Goal: Contribute content: Add original content to the website for others to see

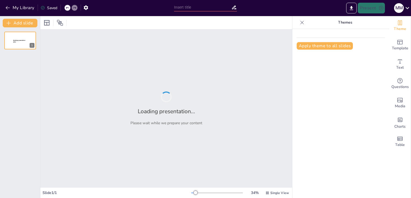
type input "FUNDAMENTOS DE LA VIDA Y SU RELACION CON EL ENTORNO"
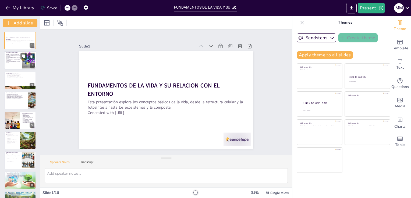
click at [15, 61] on p "La producción de oxígeno es esencial para la vida." at bounding box center [13, 62] width 15 height 2
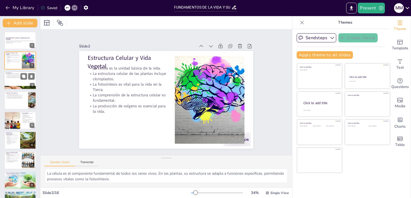
click at [14, 79] on div at bounding box center [20, 80] width 32 height 18
type textarea "La fotosíntesis es el proceso mediante el cual las plantas convierten la luz so…"
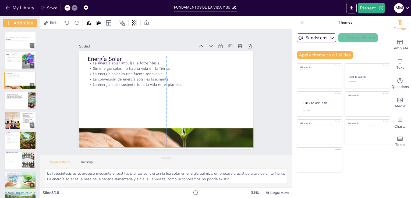
click at [231, 135] on div at bounding box center [166, 138] width 174 height 116
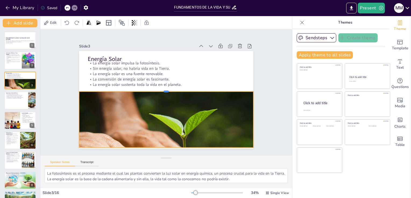
drag, startPoint x: 162, startPoint y: 124, endPoint x: 169, endPoint y: 88, distance: 37.3
click at [169, 88] on div at bounding box center [166, 89] width 173 height 23
click at [70, 127] on div "Slide 1 FUNDAMENTOS DE LA VIDA Y SU RELACION CON EL ENTORNO Esta presentación e…" at bounding box center [166, 92] width 223 height 153
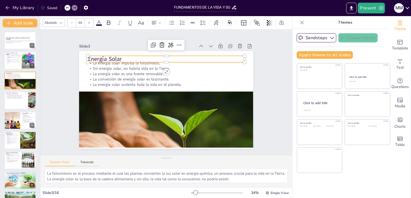
click at [91, 55] on p "Energía Solar" at bounding box center [169, 59] width 156 height 24
click at [91, 54] on p "Energía Solar" at bounding box center [169, 59] width 156 height 24
drag, startPoint x: 174, startPoint y: 60, endPoint x: 171, endPoint y: 59, distance: 3.1
click at [171, 59] on div "La energía solar impulsa la fotosíntesis. Sin energía solar, no habría vida en …" at bounding box center [159, 93] width 116 height 183
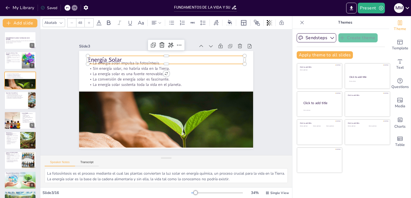
click at [162, 62] on p "Energía Solar" at bounding box center [175, 62] width 151 height 56
drag, startPoint x: 241, startPoint y: 61, endPoint x: 239, endPoint y: 55, distance: 6.5
click at [239, 55] on div "La energía solar impulsa la fotosíntesis. Sin energía solar, no habría vida en …" at bounding box center [165, 100] width 183 height 116
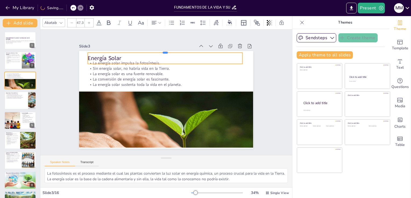
drag, startPoint x: 139, startPoint y: 52, endPoint x: 139, endPoint y: 49, distance: 3.3
click at [139, 49] on div at bounding box center [169, 51] width 154 height 20
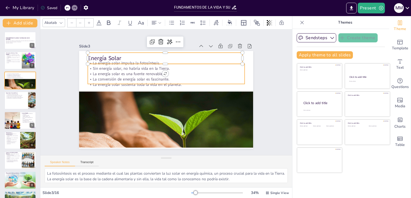
type input "32"
click at [118, 72] on p "La energía solar es una fuente renovable." at bounding box center [168, 74] width 156 height 22
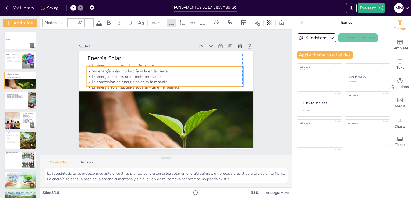
drag, startPoint x: 118, startPoint y: 75, endPoint x: 116, endPoint y: 78, distance: 3.3
click at [116, 78] on p "La conversión de energía solar es fascinante." at bounding box center [166, 82] width 156 height 22
click at [73, 81] on div "Slide 1 FUNDAMENTOS DE LA VIDA Y SU RELACION CON EL ENTORNO Esta presentación e…" at bounding box center [166, 92] width 186 height 232
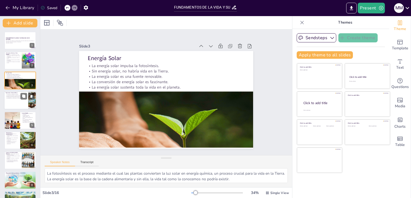
click at [26, 99] on div at bounding box center [20, 100] width 32 height 18
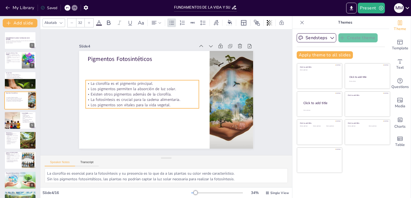
drag, startPoint x: 98, startPoint y: 76, endPoint x: 96, endPoint y: 93, distance: 16.6
click at [96, 93] on p "Existen otros pigmentos además de la clorofila." at bounding box center [142, 91] width 113 height 17
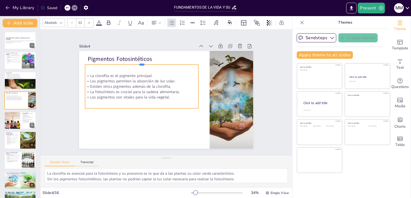
drag, startPoint x: 136, startPoint y: 77, endPoint x: 139, endPoint y: 62, distance: 15.8
click at [139, 62] on div at bounding box center [144, 60] width 113 height 16
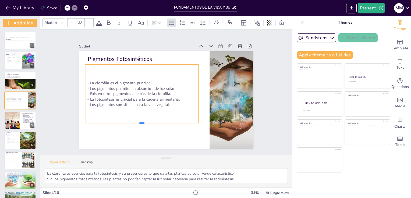
drag, startPoint x: 138, startPoint y: 106, endPoint x: 140, endPoint y: 121, distance: 15.0
click at [140, 121] on div at bounding box center [138, 122] width 113 height 16
click at [69, 78] on div "Slide 1 FUNDAMENTOS DE LA VIDA Y SU RELACION CON EL ENTORNO Esta presentación e…" at bounding box center [166, 93] width 215 height 134
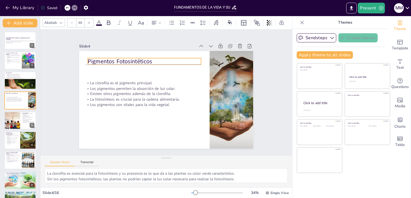
click at [105, 61] on p "Pigmentos Fotosintéticos" at bounding box center [144, 61] width 113 height 8
click at [17, 120] on div at bounding box center [12, 120] width 32 height 18
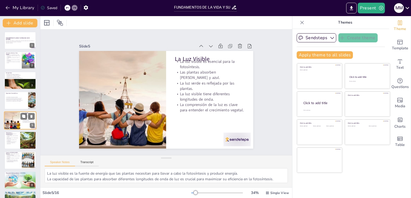
scroll to position [8, 0]
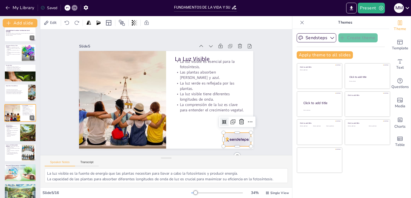
click at [226, 139] on div at bounding box center [231, 147] width 28 height 16
click at [227, 146] on icon at bounding box center [222, 150] width 9 height 9
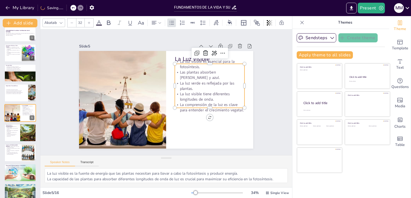
click at [204, 93] on p "La luz visible tiene diferentes longitudes de onda." at bounding box center [210, 96] width 70 height 11
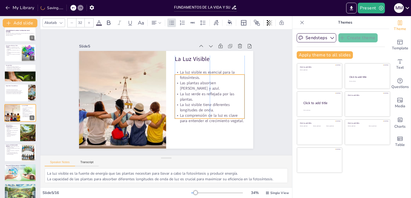
drag, startPoint x: 204, startPoint y: 99, endPoint x: 204, endPoint y: 110, distance: 10.8
click at [204, 115] on p "La comprensión de la luz es clave para entender el crecimiento vegetal." at bounding box center [195, 134] width 68 height 38
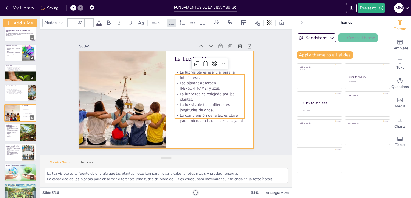
click at [197, 131] on div at bounding box center [159, 94] width 132 height 190
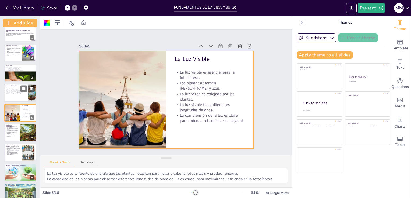
click at [26, 92] on p "La fotosíntesis es crucial para la cadena alimentaria." at bounding box center [15, 92] width 21 height 1
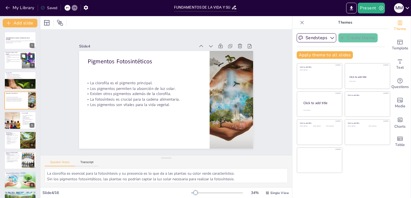
click at [16, 64] on div at bounding box center [20, 61] width 32 height 18
type textarea "La célula es el componente fundamental de todos los seres vivos. En las plantas…"
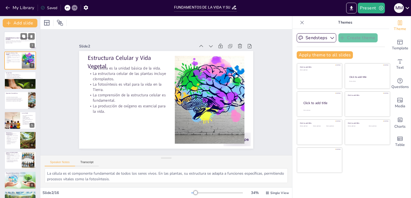
click at [17, 46] on div at bounding box center [20, 40] width 32 height 18
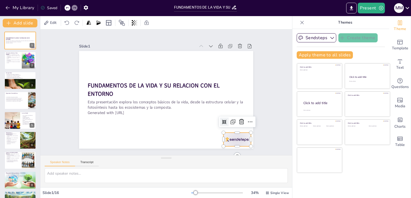
click at [229, 139] on div at bounding box center [231, 147] width 28 height 16
click at [238, 127] on icon at bounding box center [237, 130] width 5 height 6
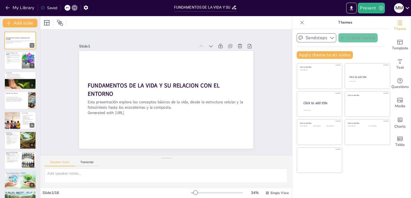
click at [329, 37] on icon "button" at bounding box center [331, 37] width 5 height 5
click at [316, 56] on span "Sendsteps" at bounding box center [320, 56] width 24 height 5
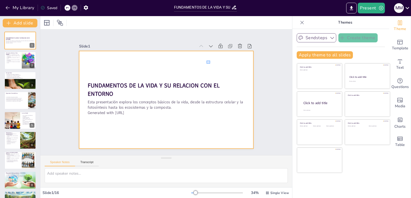
drag, startPoint x: 206, startPoint y: 64, endPoint x: 210, endPoint y: 61, distance: 4.6
click at [210, 61] on div at bounding box center [166, 100] width 174 height 98
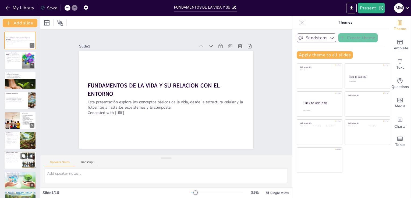
click at [16, 152] on div at bounding box center [20, 161] width 32 height 18
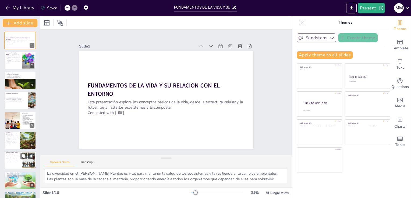
scroll to position [48, 0]
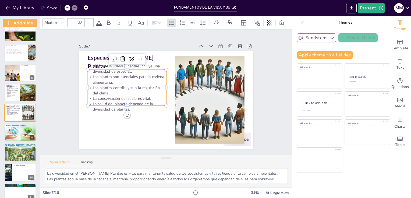
click at [109, 99] on p "La conservación del suelo es vital." at bounding box center [126, 94] width 78 height 13
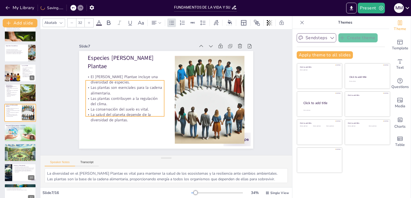
drag, startPoint x: 117, startPoint y: 97, endPoint x: 115, endPoint y: 108, distance: 11.0
click at [115, 108] on p "La conservación del suelo es vital." at bounding box center [122, 100] width 78 height 21
click at [20, 131] on button at bounding box center [23, 128] width 6 height 6
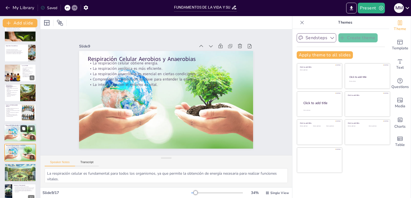
scroll to position [88, 0]
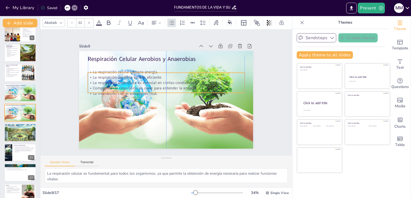
drag, startPoint x: 110, startPoint y: 71, endPoint x: 110, endPoint y: 80, distance: 8.9
click at [110, 80] on p "La respiración anaeróbica es esencial en ciertas condiciones." at bounding box center [168, 83] width 154 height 38
click at [182, 65] on icon at bounding box center [185, 68] width 7 height 7
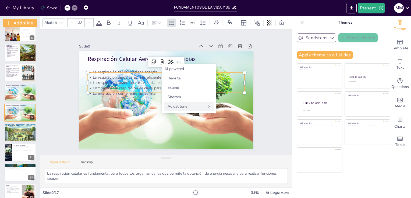
click at [184, 108] on span "Adjust tone" at bounding box center [177, 106] width 20 height 5
click at [185, 109] on span "Intellectual" at bounding box center [176, 106] width 19 height 5
click at [174, 70] on span "Back" at bounding box center [172, 68] width 8 height 5
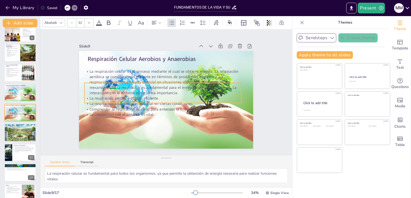
drag, startPoint x: 97, startPoint y: 95, endPoint x: 93, endPoint y: 105, distance: 10.7
click at [180, 105] on p "Comprender la respiración es clave para entender la energía." at bounding box center [183, 95] width 6 height 156
click at [68, 100] on div "Slide 1 FUNDAMENTOS DE LA VIDA Y SU RELACION CON EL ENTORNO Esta presentación e…" at bounding box center [166, 93] width 215 height 134
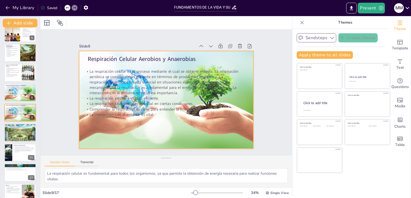
click at [137, 123] on div at bounding box center [165, 100] width 205 height 118
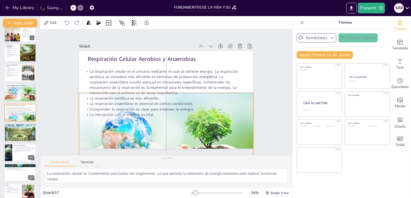
drag, startPoint x: 161, startPoint y: 49, endPoint x: 161, endPoint y: 92, distance: 42.7
click at [161, 60] on div "Respiración Celular Aerobios y Anaerobias La respiración celular es el proceso …" at bounding box center [170, 51] width 173 height 18
click at [70, 93] on div "Slide 1 FUNDAMENTOS DE LA VIDA Y SU RELACION CON EL ENTORNO Esta presentación e…" at bounding box center [166, 93] width 215 height 134
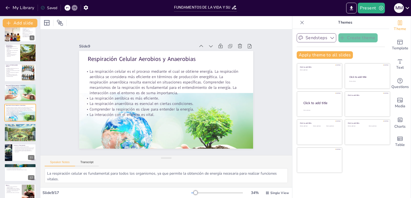
click at [299, 23] on icon at bounding box center [301, 22] width 5 height 5
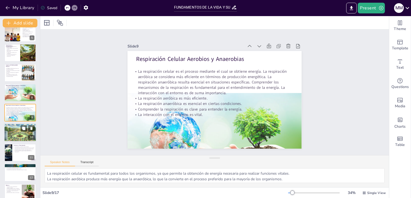
click at [14, 132] on div at bounding box center [20, 133] width 32 height 19
type textarea "El dióxido de carbono es esencial para la fotosíntesis, y su presencia en el ai…"
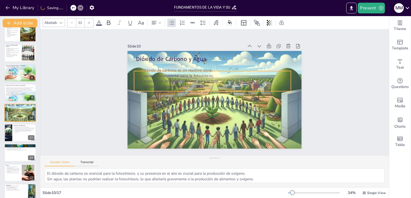
drag, startPoint x: 163, startPoint y: 69, endPoint x: 160, endPoint y: 76, distance: 7.6
click at [160, 76] on p "El agua es fundamental para la fotosíntesis." at bounding box center [214, 76] width 156 height 22
click at [99, 103] on div "Slide 1 FUNDAMENTOS DE LA VIDA Y SU RELACION CON EL ENTORNO Esta presentación e…" at bounding box center [214, 92] width 359 height 161
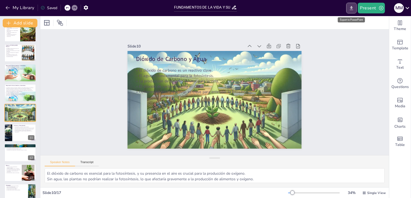
click at [351, 6] on icon "Export to PowerPoint" at bounding box center [351, 8] width 3 height 4
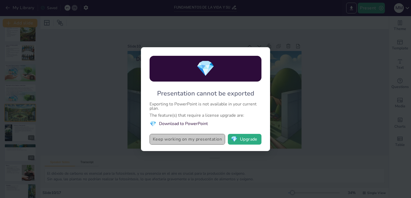
click at [191, 138] on button "Keep working on my presentation" at bounding box center [186, 139] width 75 height 11
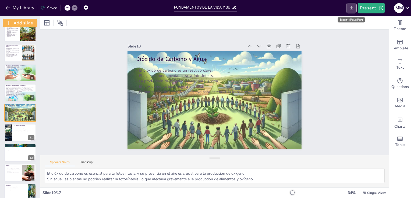
click at [349, 9] on icon "Export to PowerPoint" at bounding box center [351, 8] width 6 height 6
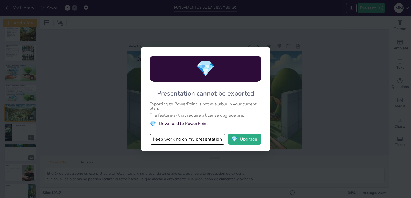
click at [211, 99] on div "💎 Presentation cannot be exported Exporting to PowerPoint is not available in y…" at bounding box center [205, 99] width 129 height 104
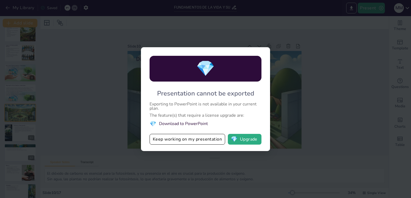
click at [211, 99] on div "💎 Presentation cannot be exported Exporting to PowerPoint is not available in y…" at bounding box center [205, 99] width 129 height 104
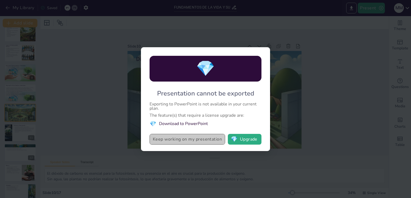
click at [202, 135] on button "Keep working on my presentation" at bounding box center [186, 139] width 75 height 11
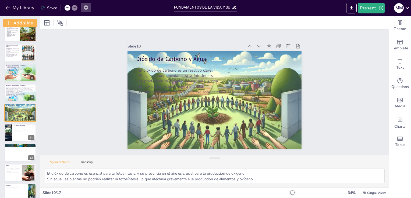
click at [86, 5] on icon "button" at bounding box center [86, 8] width 6 height 6
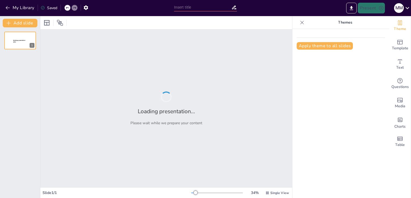
type input "FUNDAMENTOS DE LA VIDA Y SU RELACION CON EL ENTORNO"
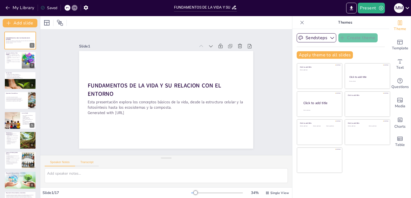
click at [88, 164] on button "Transcript" at bounding box center [87, 164] width 24 height 6
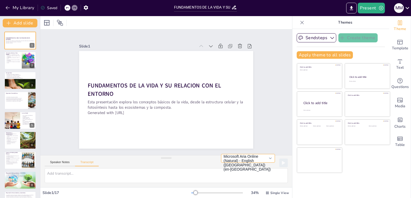
click at [267, 160] on button "Microsoft Aria Online (Natural) - English ([GEOGRAPHIC_DATA]) (en-[GEOGRAPHIC_D…" at bounding box center [248, 158] width 54 height 9
click at [187, 159] on div "Speaker Notes Transcript Microsoft Aria Online (Natural) - English ([GEOGRAPHIC…" at bounding box center [165, 162] width 251 height 13
click at [46, 5] on div "Saved" at bounding box center [47, 8] width 19 height 10
click at [57, 21] on icon at bounding box center [60, 23] width 6 height 6
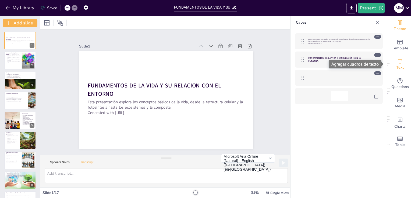
click at [398, 61] on icon "Add text boxes" at bounding box center [400, 61] width 4 height 4
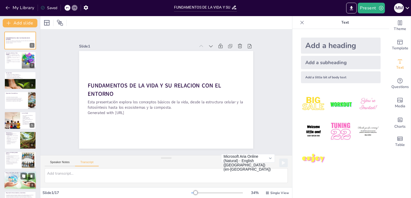
click at [14, 176] on p "La respiración anaeróbica es esencial en ciertas condiciones." at bounding box center [20, 175] width 29 height 1
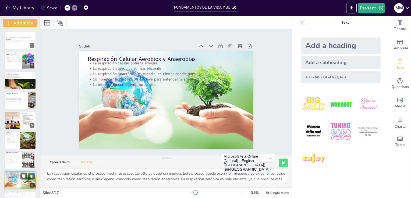
scroll to position [68, 0]
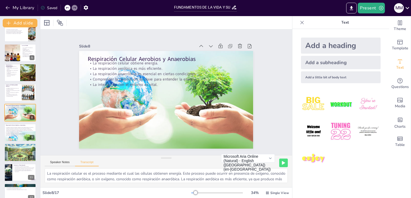
click at [308, 80] on div "Add a little bit of body text" at bounding box center [341, 77] width 80 height 12
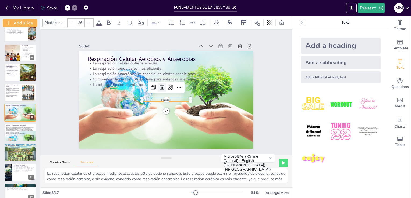
click at [166, 87] on icon at bounding box center [170, 87] width 8 height 8
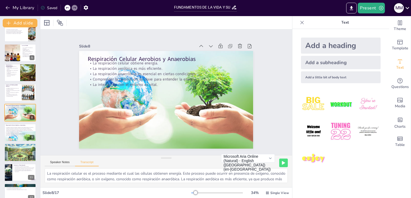
click at [407, 5] on icon at bounding box center [406, 7] width 7 height 7
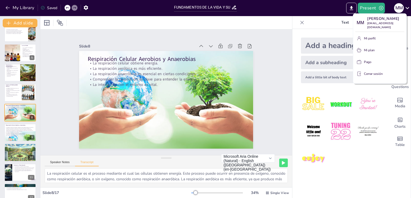
click at [84, 7] on div at bounding box center [205, 99] width 411 height 198
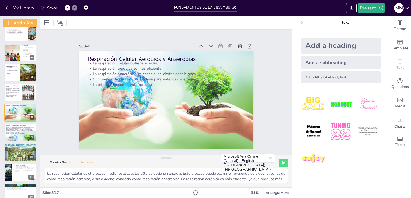
scroll to position [175, 0]
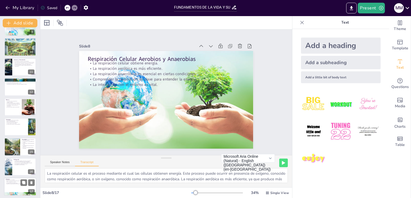
click at [18, 185] on div at bounding box center [20, 187] width 32 height 18
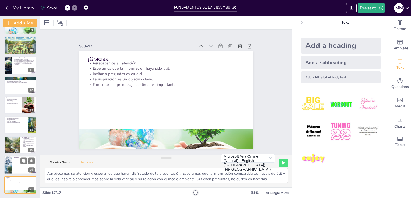
click at [14, 170] on div at bounding box center [20, 165] width 32 height 18
type textarea "Incluye libros, artículos y recursos en línea que respaldan la información pres…"
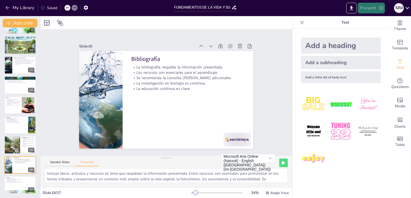
click at [380, 8] on icon "button" at bounding box center [380, 7] width 5 height 5
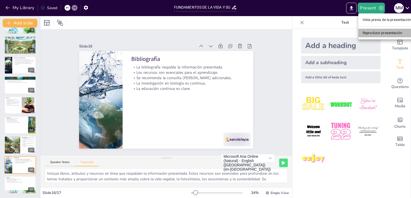
click at [374, 32] on li "Reproducir presentación" at bounding box center [386, 33] width 57 height 9
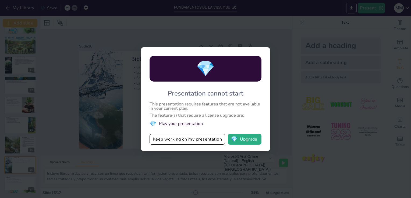
click at [374, 32] on div "💎 Presentation cannot start This presentation requires features that are not av…" at bounding box center [205, 99] width 411 height 198
drag, startPoint x: 374, startPoint y: 32, endPoint x: 281, endPoint y: 96, distance: 112.9
click at [281, 96] on div "💎 Presentation cannot start This presentation requires features that are not av…" at bounding box center [205, 99] width 411 height 198
click at [243, 142] on button "💎 Upgrade" at bounding box center [245, 139] width 34 height 11
